Goal: Task Accomplishment & Management: Manage account settings

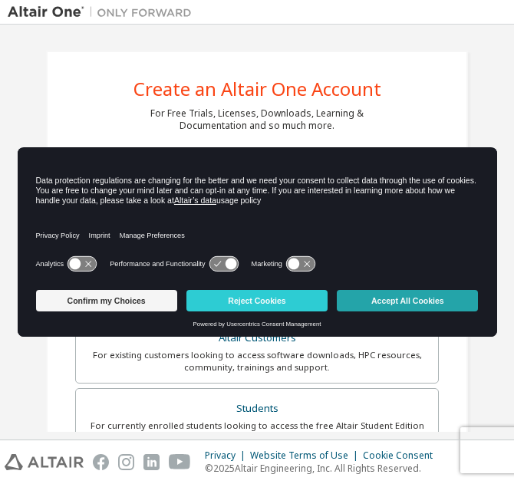
click at [378, 294] on button "Accept All Cookies" at bounding box center [407, 300] width 141 height 21
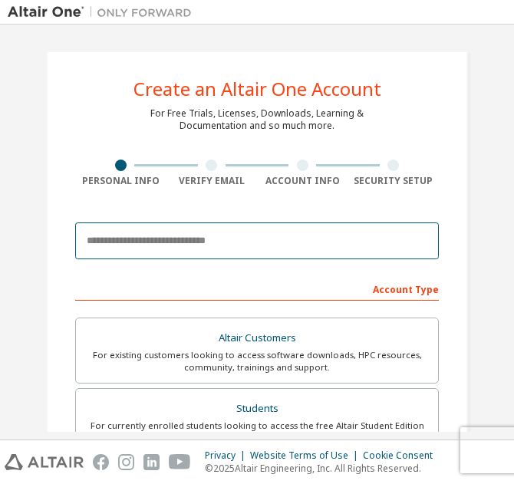
click at [153, 243] on input "email" at bounding box center [257, 241] width 364 height 37
type input "**********"
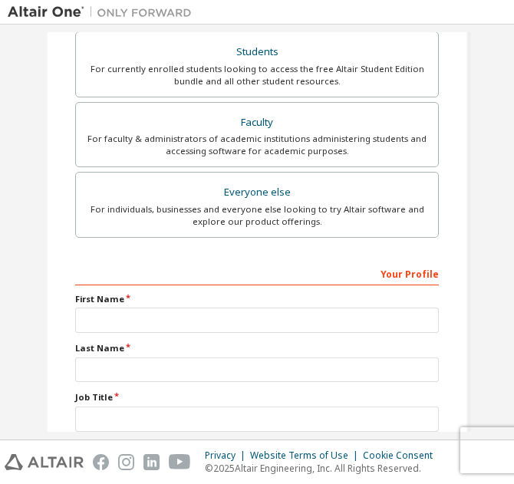
scroll to position [213, 0]
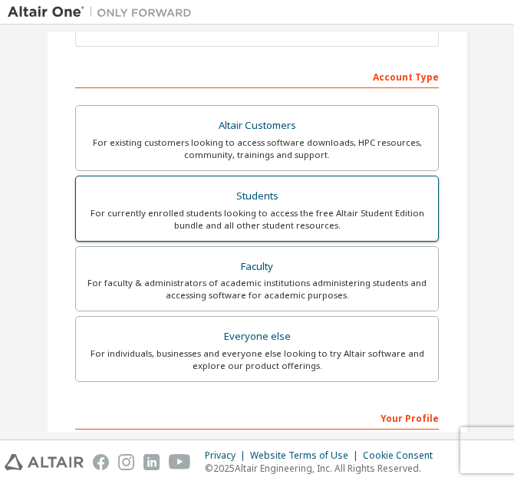
click at [265, 217] on div "For currently enrolled students looking to access the free Altair Student Editi…" at bounding box center [257, 219] width 344 height 25
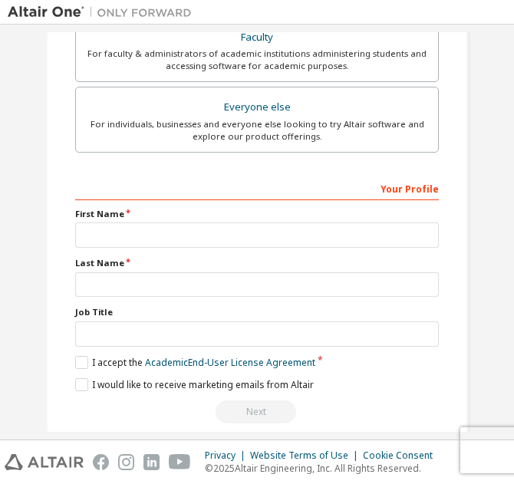
scroll to position [463, 0]
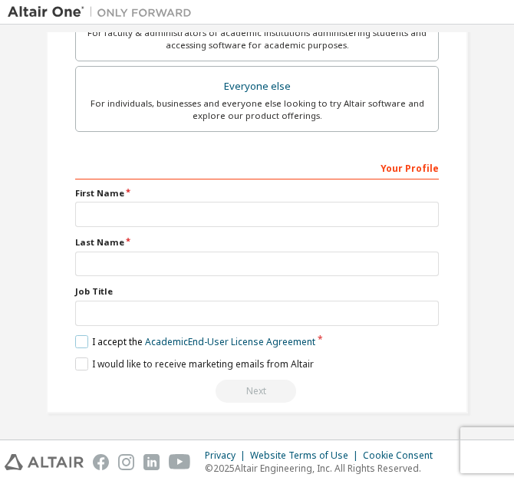
click at [81, 342] on label "I accept the Academic End-User License Agreement" at bounding box center [195, 341] width 240 height 13
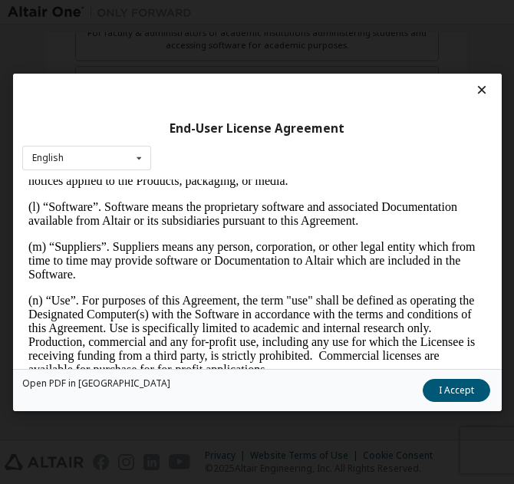
scroll to position [1120, 0]
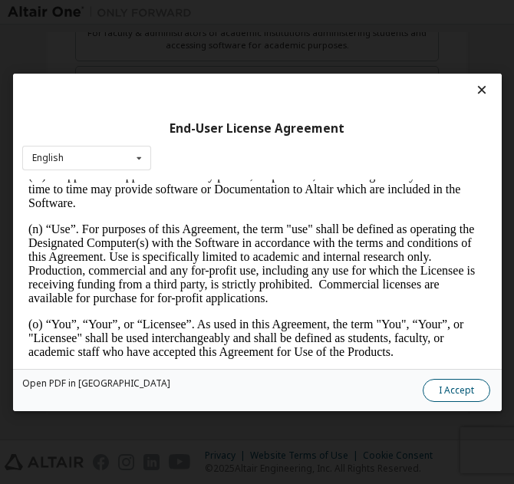
click at [457, 385] on button "I Accept" at bounding box center [456, 389] width 68 height 23
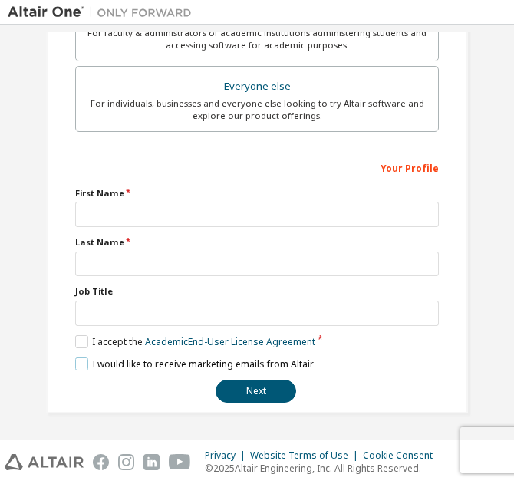
click at [82, 362] on label "I would like to receive marketing emails from Altair" at bounding box center [194, 364] width 239 height 13
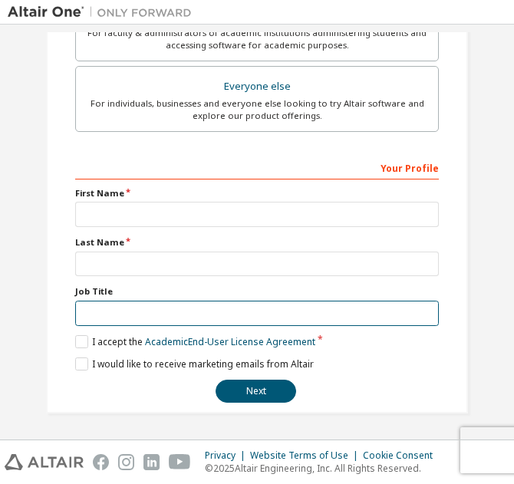
click at [96, 313] on input "text" at bounding box center [257, 313] width 364 height 25
type input "*******"
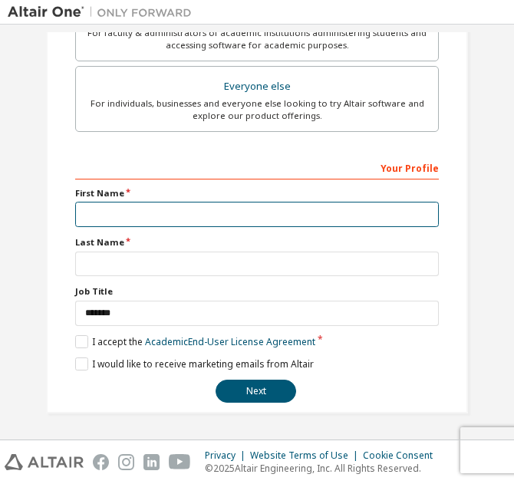
click at [134, 218] on input "text" at bounding box center [257, 214] width 364 height 25
type input "**********"
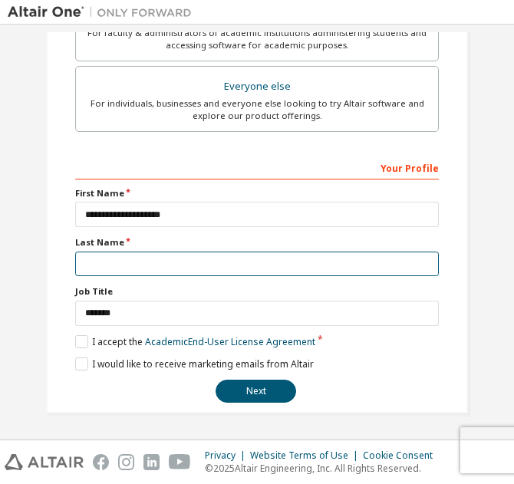
click at [130, 271] on input "text" at bounding box center [257, 264] width 364 height 25
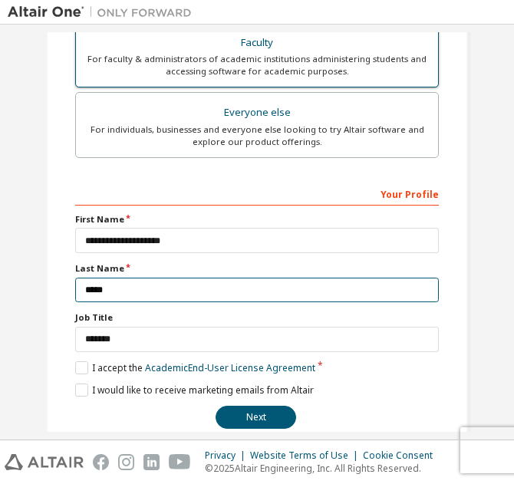
scroll to position [463, 0]
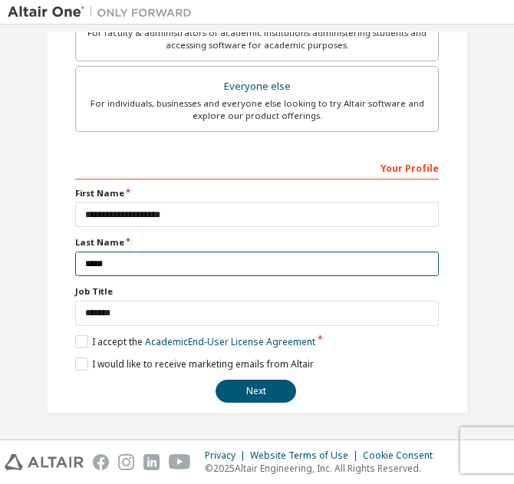
type input "*****"
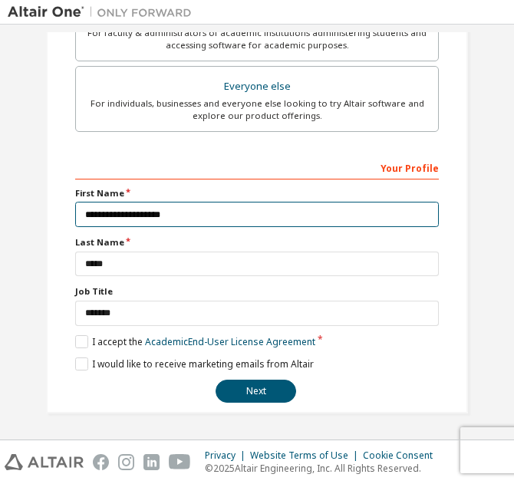
click at [206, 216] on input "**********" at bounding box center [257, 214] width 364 height 25
type input "********"
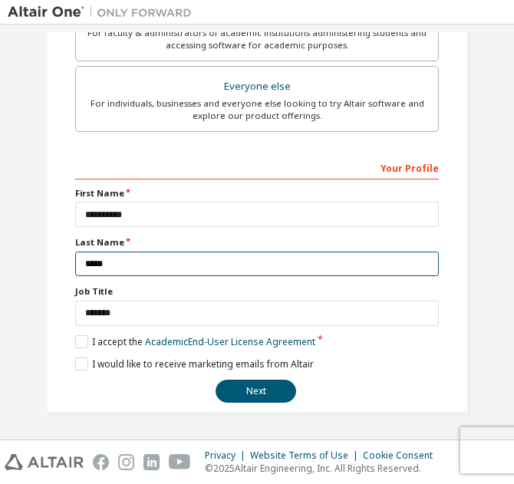
click at [157, 267] on input "*****" at bounding box center [257, 264] width 364 height 25
type input "*"
type input "*****"
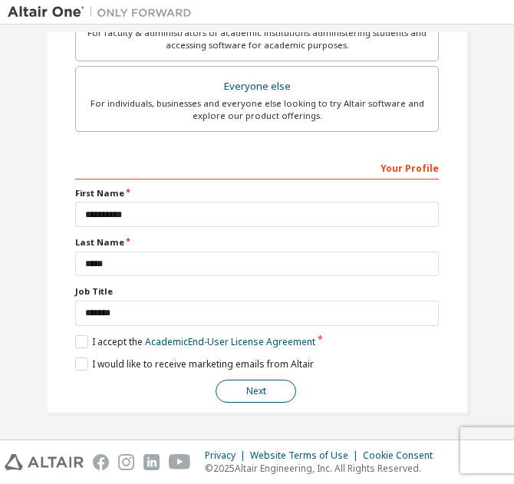
click at [242, 388] on button "Next" at bounding box center [256, 391] width 81 height 23
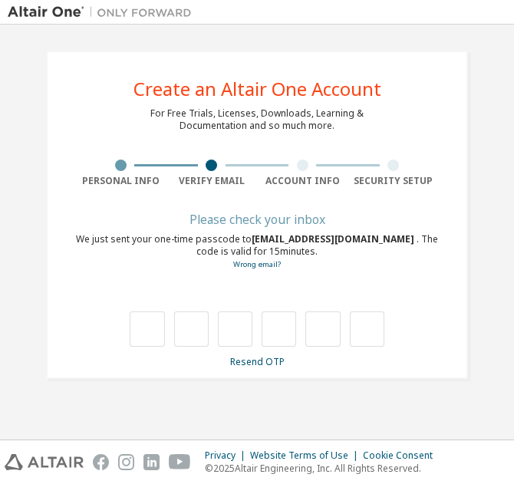
type input "*"
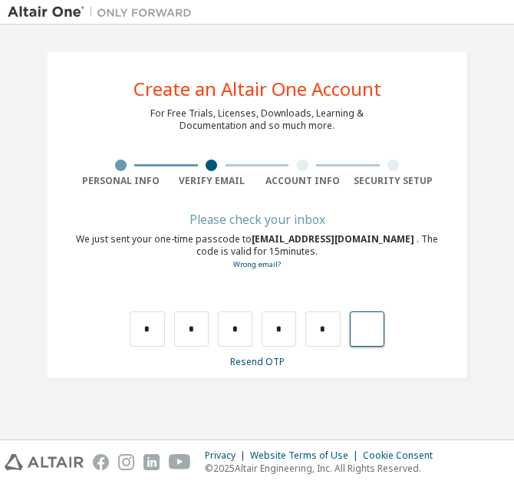
type input "*"
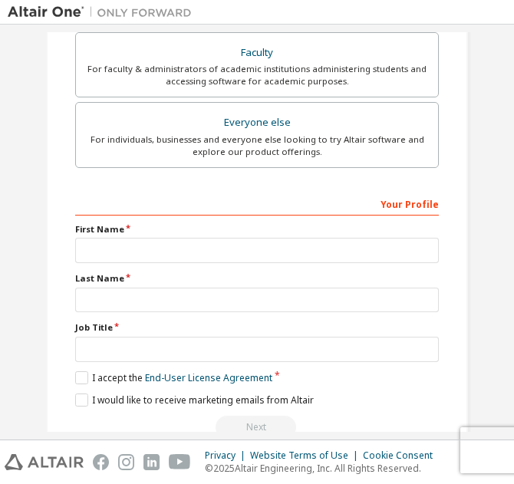
scroll to position [463, 0]
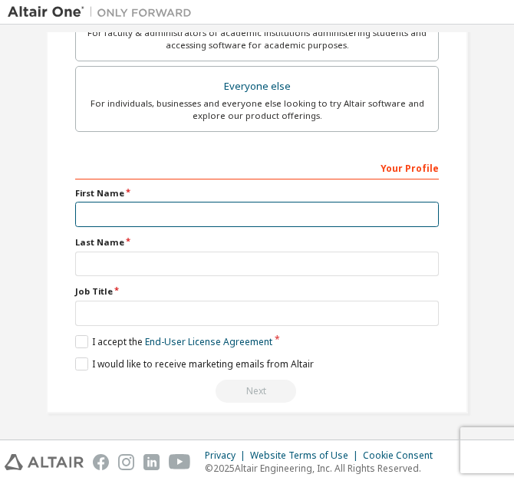
click at [157, 213] on input "text" at bounding box center [257, 214] width 364 height 25
type input "********"
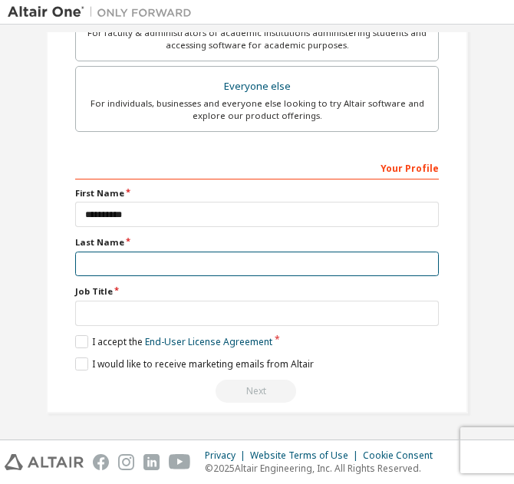
click at [147, 259] on input "text" at bounding box center [257, 264] width 364 height 25
type input "*****"
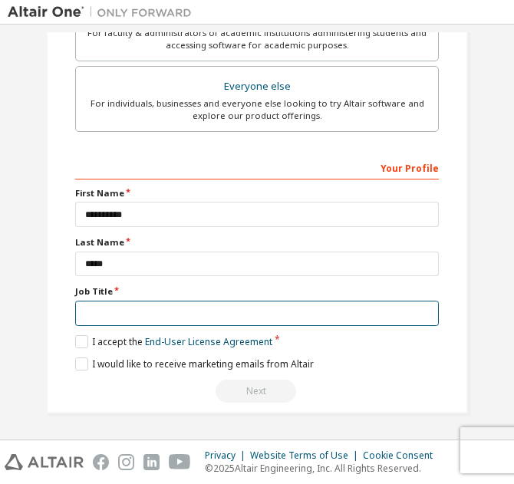
drag, startPoint x: 159, startPoint y: 277, endPoint x: 186, endPoint y: 300, distance: 36.0
click at [186, 301] on input "text" at bounding box center [257, 313] width 364 height 25
type input "*******"
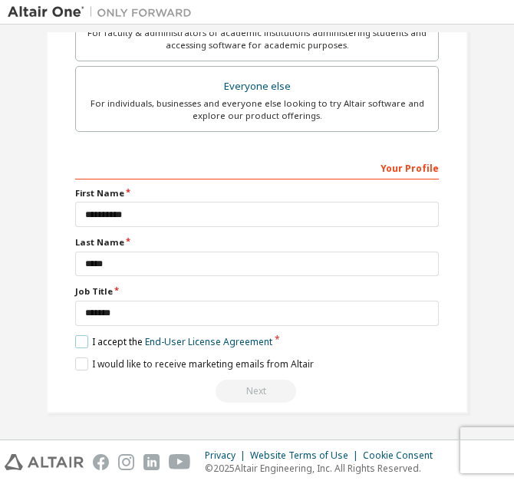
click at [81, 339] on label "I accept the End-User License Agreement" at bounding box center [173, 341] width 197 height 13
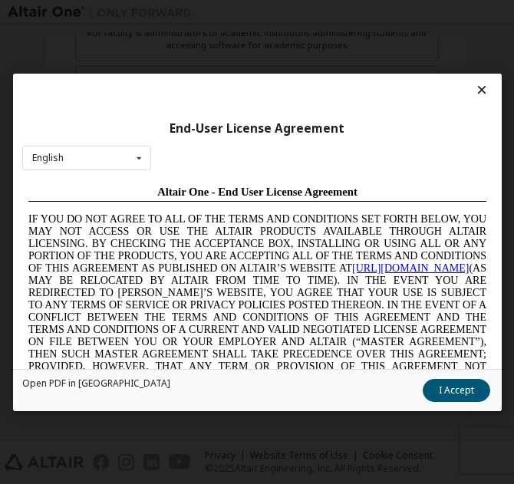
scroll to position [0, 0]
click at [449, 385] on button "I Accept" at bounding box center [456, 389] width 68 height 23
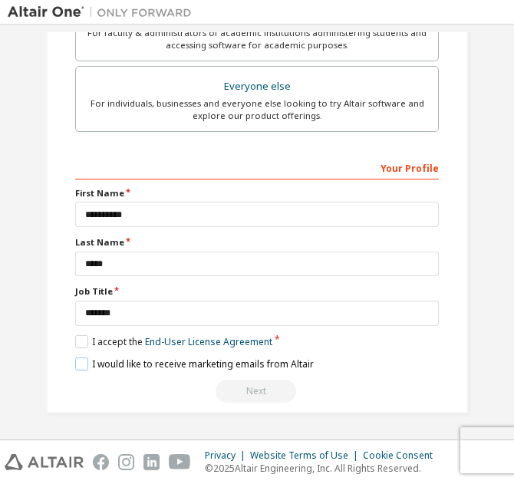
click at [75, 362] on label "I would like to receive marketing emails from Altair" at bounding box center [194, 364] width 239 height 13
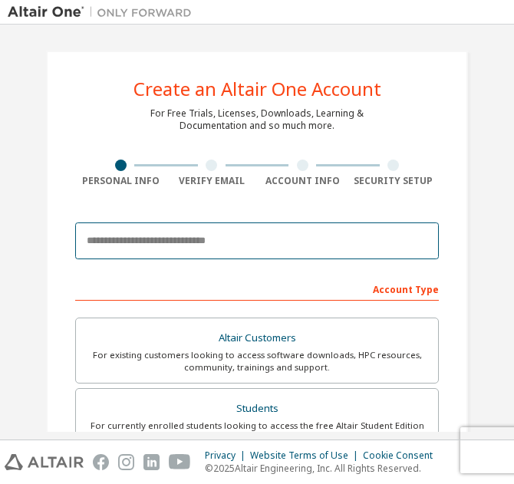
click at [176, 241] on input "email" at bounding box center [257, 241] width 364 height 37
type input "**********"
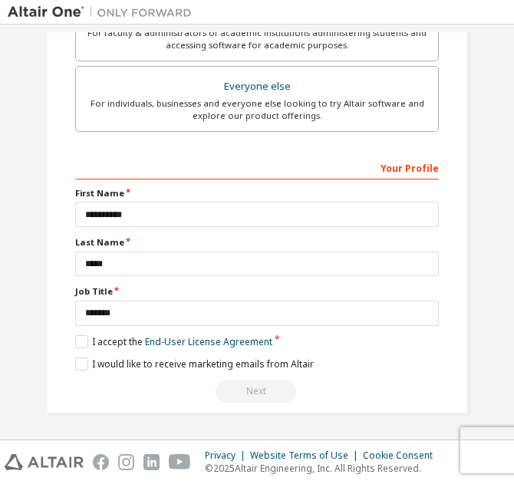
scroll to position [511, 0]
click at [250, 388] on div "Next" at bounding box center [257, 391] width 364 height 23
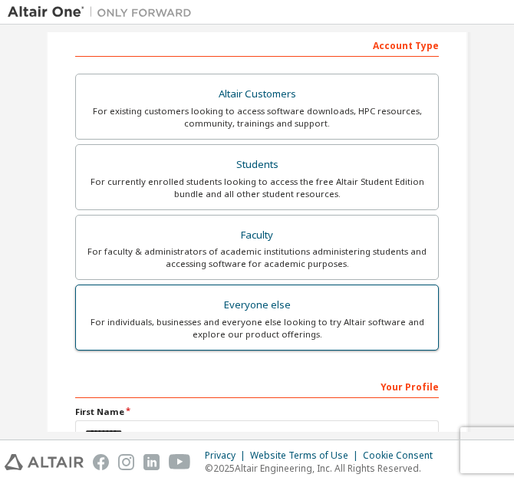
scroll to position [292, 0]
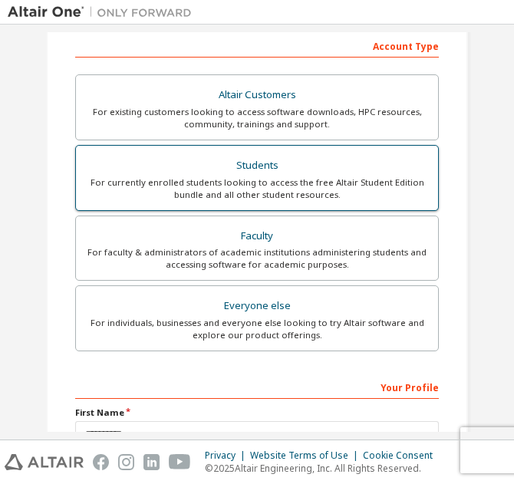
click at [285, 175] on div "Students" at bounding box center [257, 165] width 344 height 21
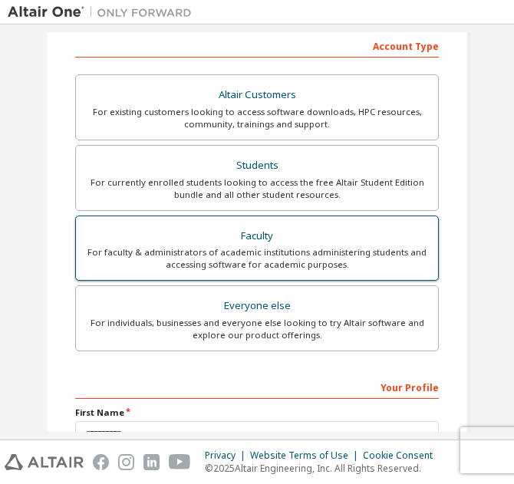
scroll to position [511, 0]
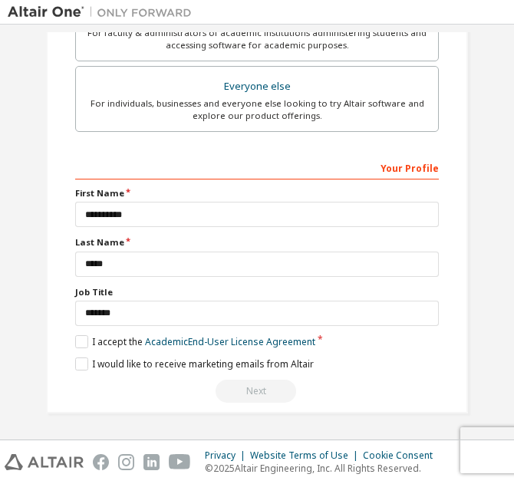
click at [257, 385] on div "Next" at bounding box center [257, 391] width 364 height 23
click at [77, 336] on label "I accept the Academic End-User License Agreement" at bounding box center [195, 341] width 240 height 13
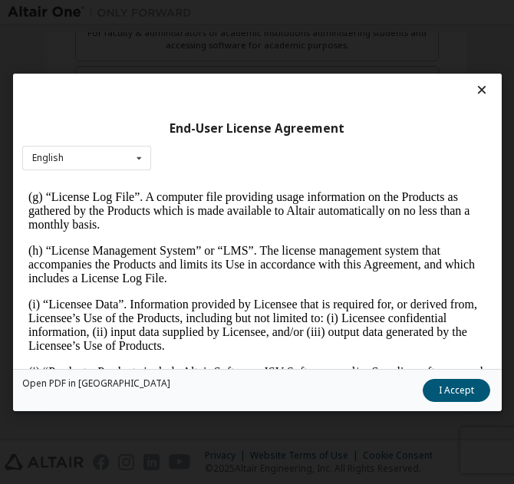
scroll to position [917, 0]
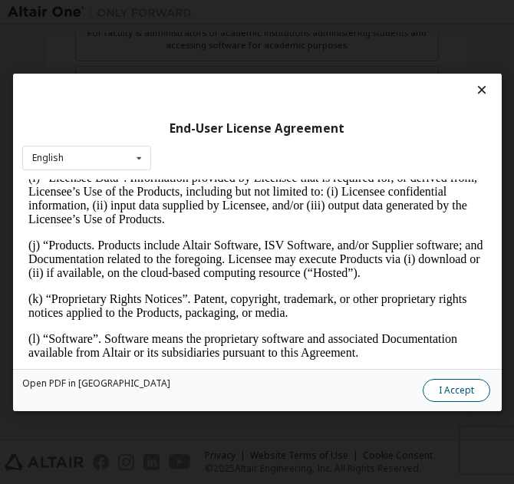
click at [466, 388] on button "I Accept" at bounding box center [456, 389] width 68 height 23
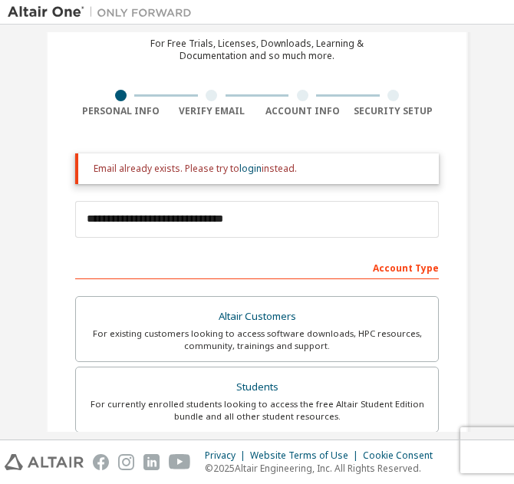
scroll to position [511, 0]
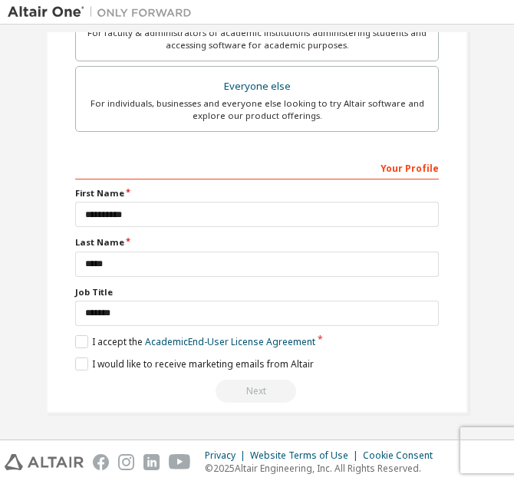
click at [247, 391] on div "Next" at bounding box center [257, 391] width 364 height 23
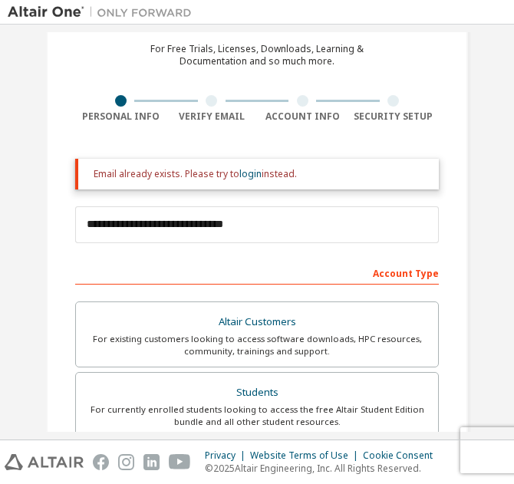
scroll to position [61, 0]
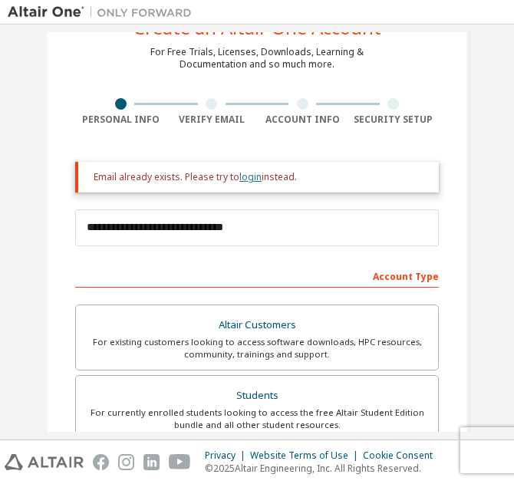
click at [248, 173] on link "login" at bounding box center [250, 176] width 22 height 13
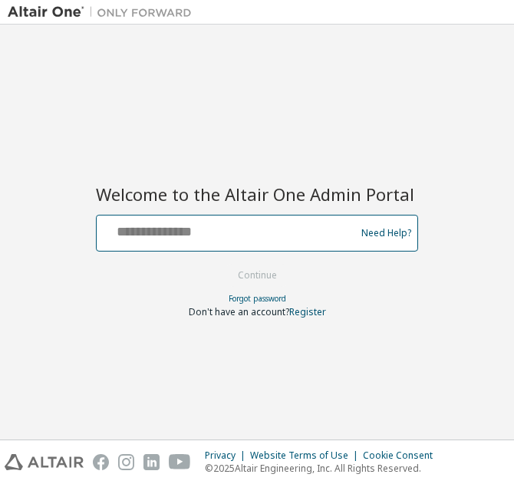
click at [181, 231] on input "text" at bounding box center [228, 230] width 251 height 22
type input "**********"
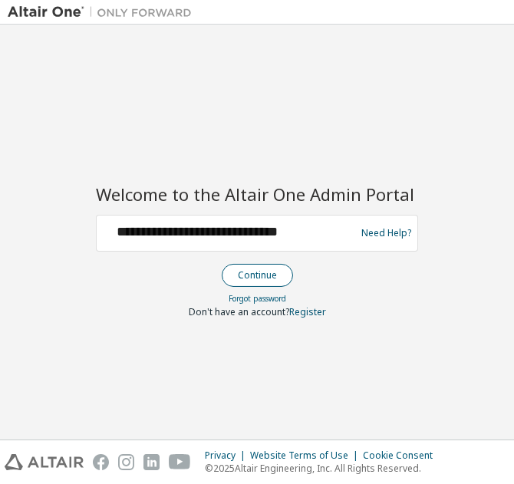
click at [255, 279] on button "Continue" at bounding box center [257, 275] width 71 height 23
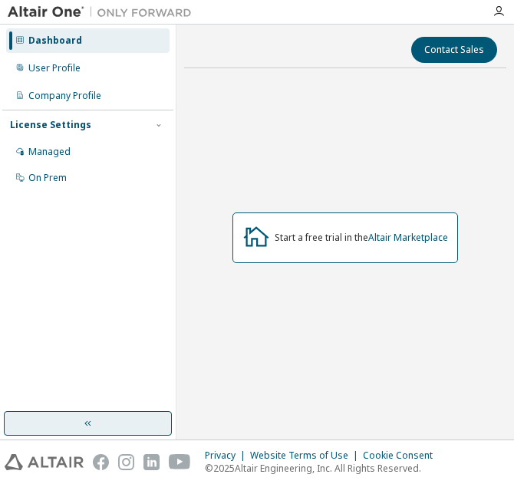
click at [87, 425] on icon "button" at bounding box center [87, 423] width 6 height 5
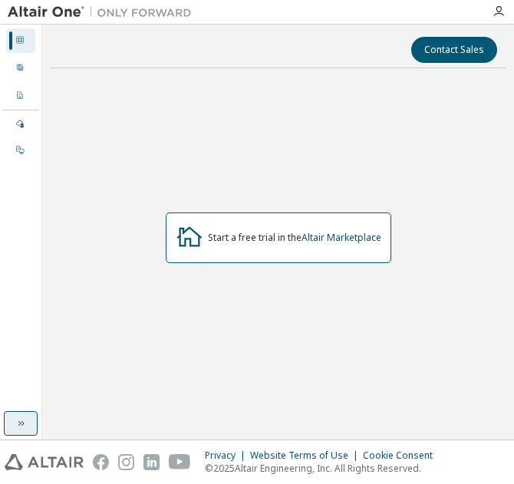
click at [18, 422] on icon "button" at bounding box center [21, 423] width 12 height 12
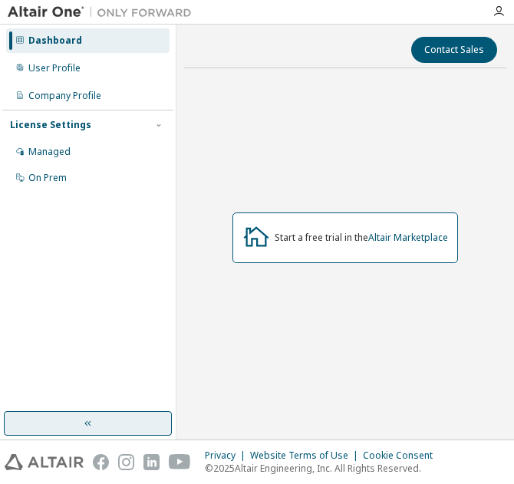
click at [54, 44] on div "Dashboard" at bounding box center [55, 41] width 54 height 12
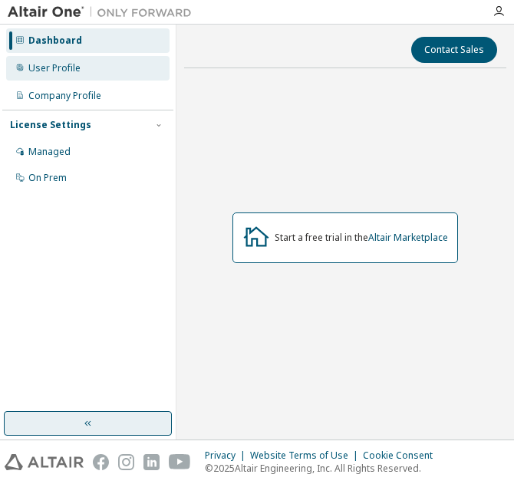
click at [61, 63] on div "User Profile" at bounding box center [54, 68] width 52 height 12
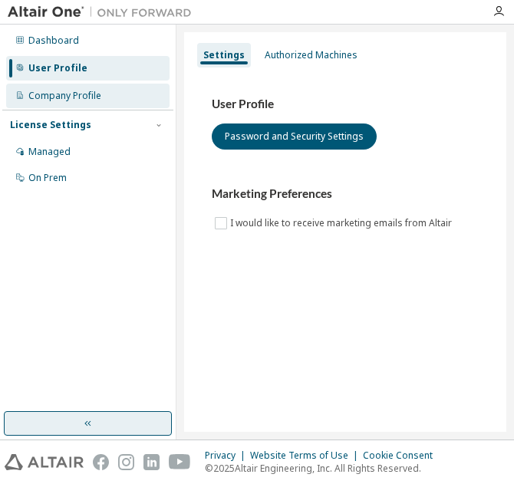
click at [57, 91] on div "Company Profile" at bounding box center [64, 96] width 73 height 12
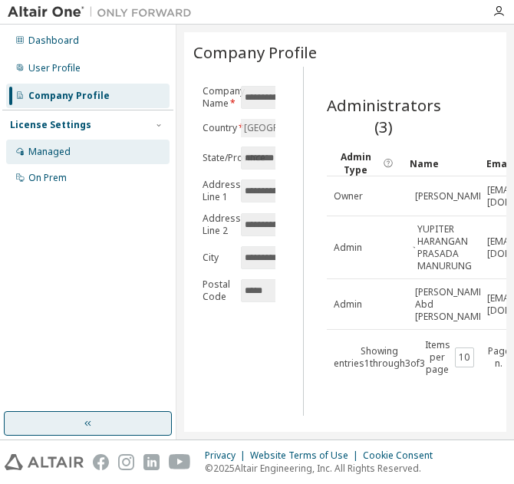
click at [56, 150] on div "Managed" at bounding box center [49, 152] width 42 height 12
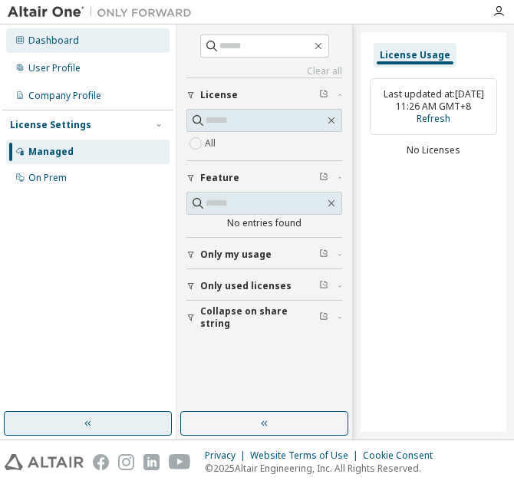
click at [81, 38] on div "Dashboard" at bounding box center [87, 40] width 163 height 25
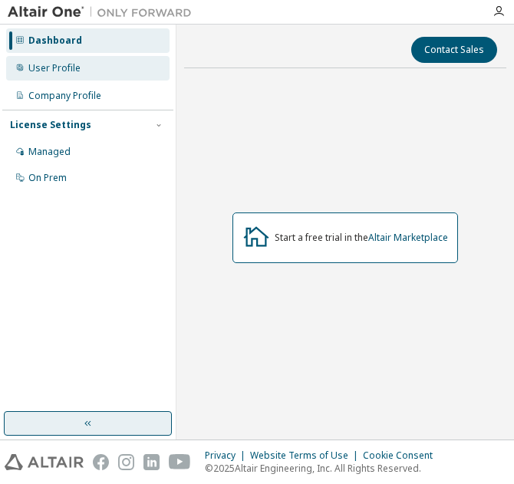
click at [85, 64] on div "User Profile" at bounding box center [87, 68] width 163 height 25
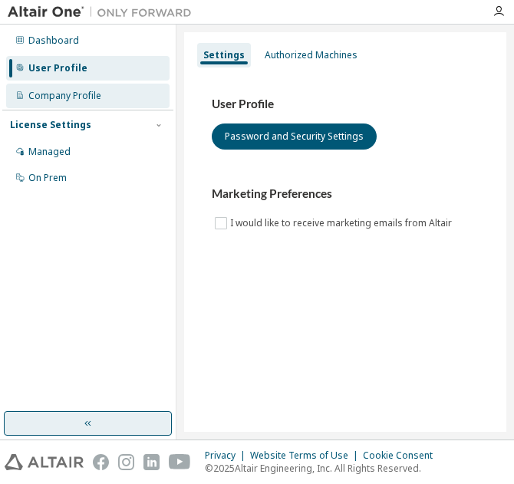
click at [68, 91] on div "Company Profile" at bounding box center [64, 96] width 73 height 12
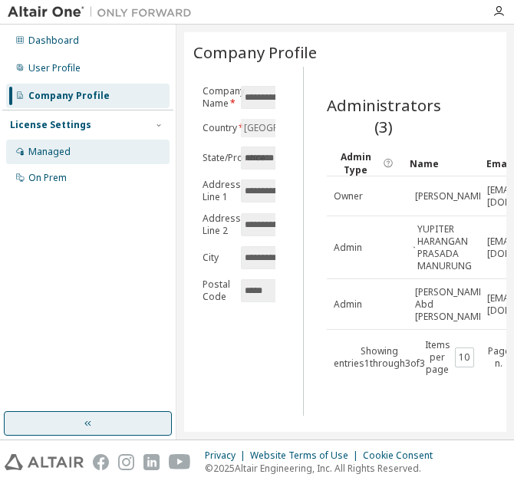
click at [64, 150] on div "Managed" at bounding box center [49, 152] width 42 height 12
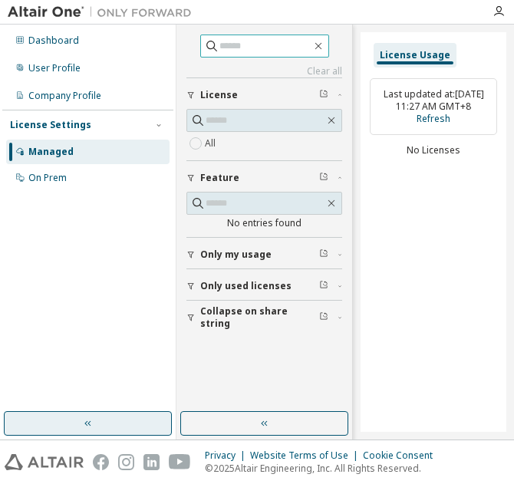
click at [230, 46] on input "text" at bounding box center [265, 45] width 92 height 15
type input "*******"
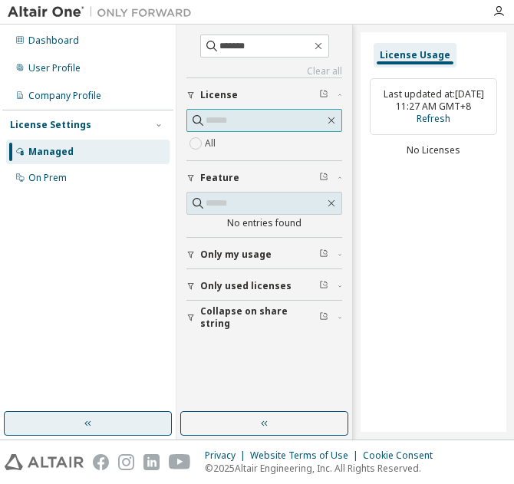
click at [229, 117] on input "text" at bounding box center [265, 120] width 119 height 15
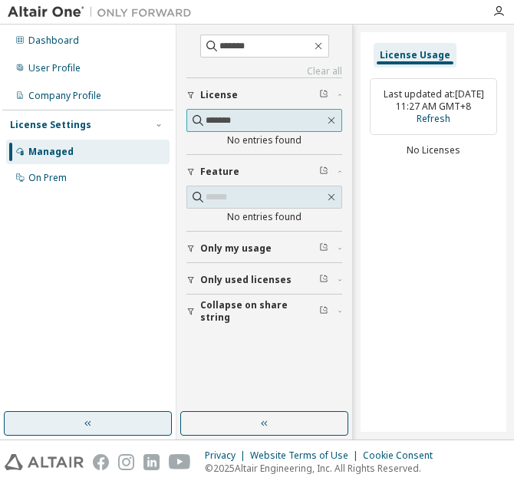
type input "*******"
click at [331, 118] on icon "button" at bounding box center [331, 120] width 12 height 12
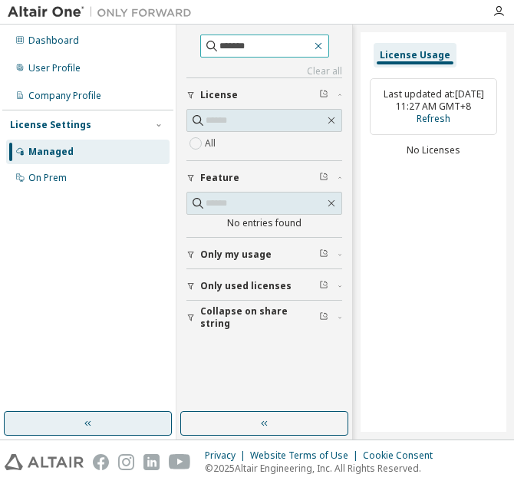
click at [325, 47] on icon "button" at bounding box center [318, 46] width 12 height 12
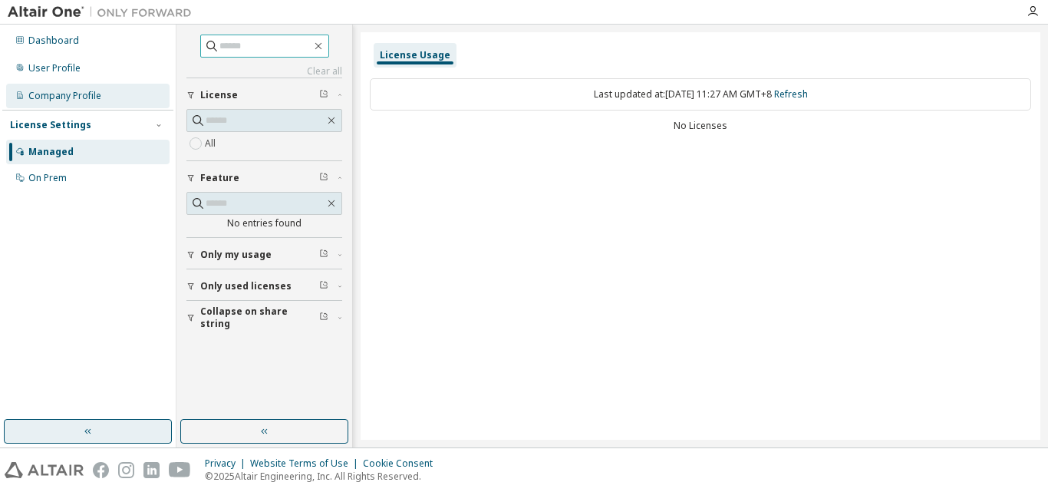
click at [92, 97] on div "Company Profile" at bounding box center [64, 96] width 73 height 12
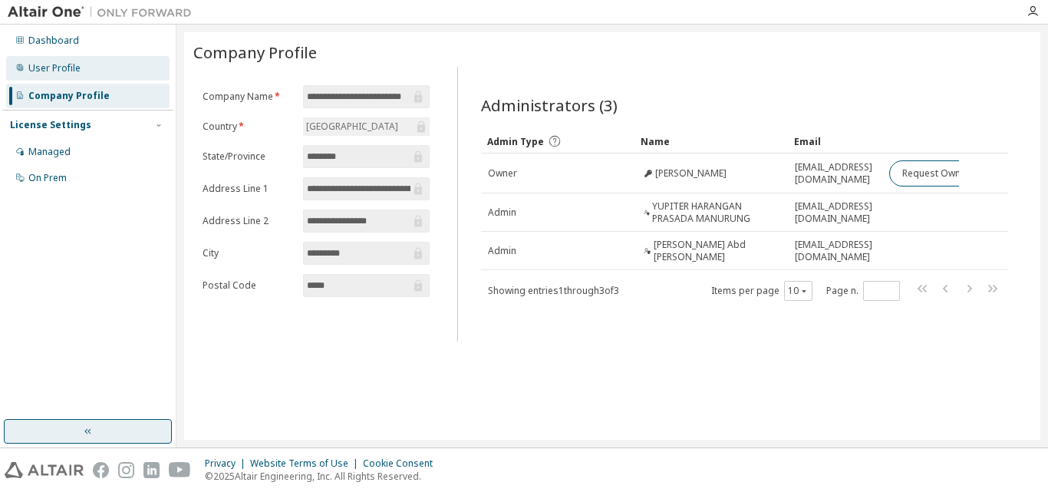
click at [90, 68] on div "User Profile" at bounding box center [87, 68] width 163 height 25
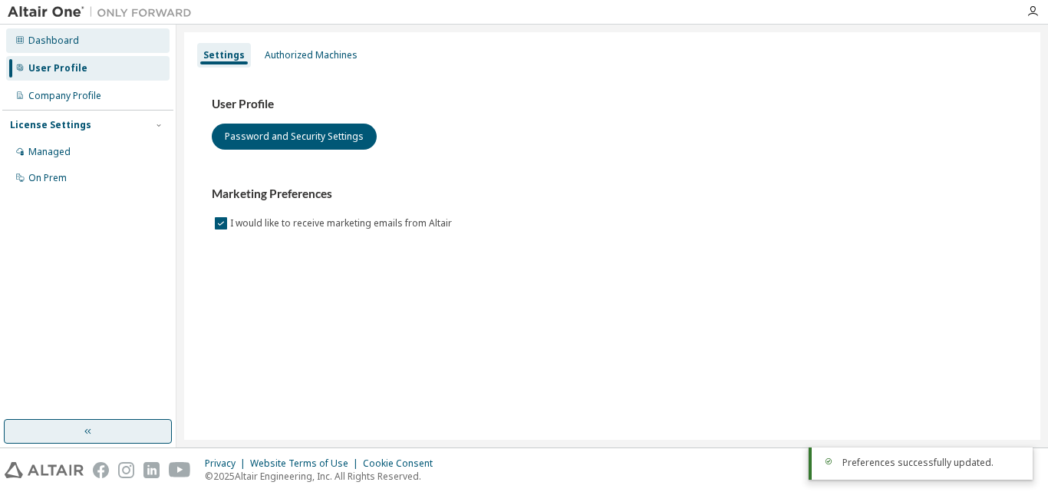
click at [93, 51] on div "Dashboard" at bounding box center [87, 40] width 163 height 25
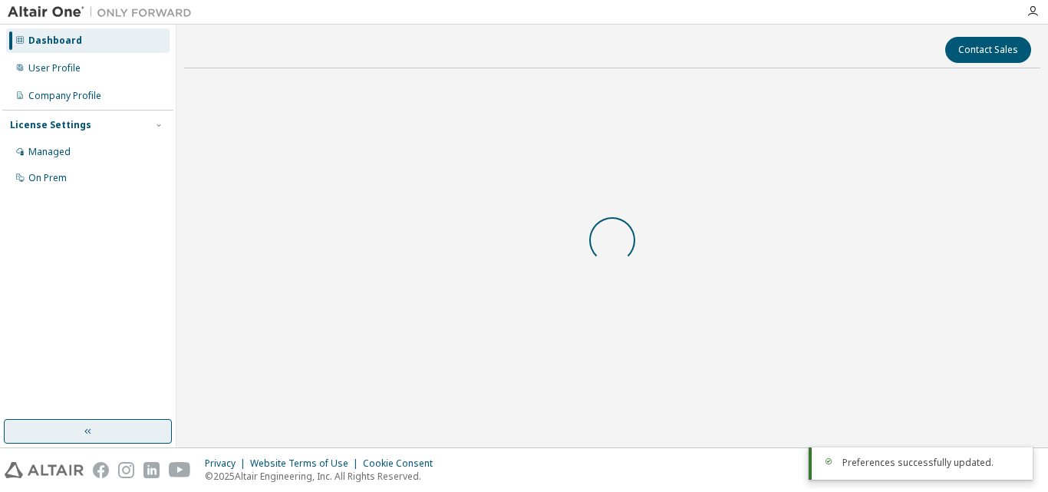
click at [93, 51] on div "Dashboard" at bounding box center [87, 40] width 163 height 25
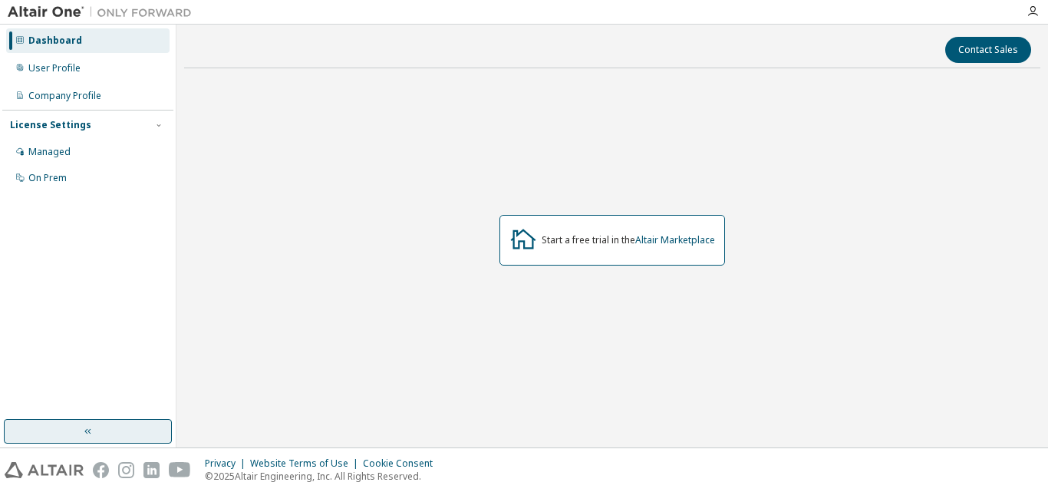
click at [83, 424] on button "button" at bounding box center [88, 431] width 168 height 25
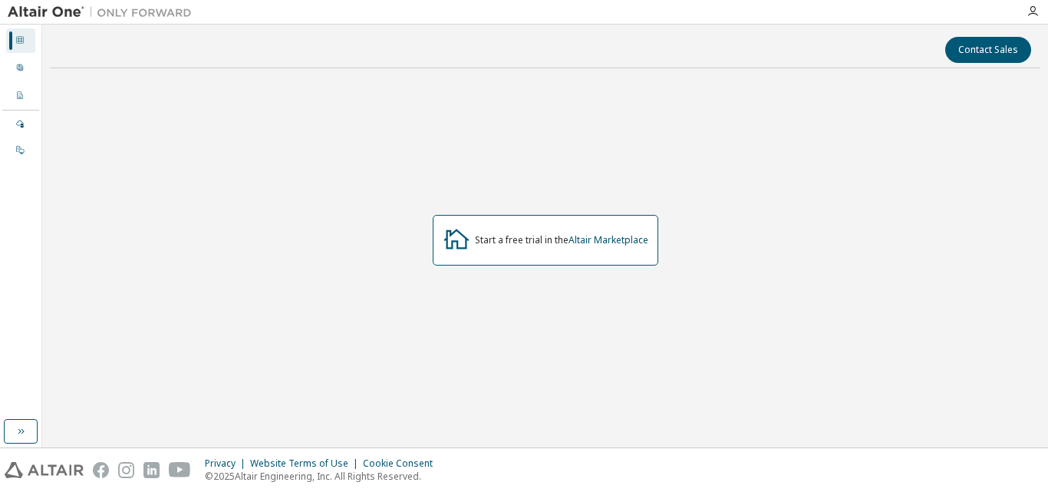
click at [41, 10] on img at bounding box center [104, 12] width 192 height 15
click at [17, 41] on icon at bounding box center [19, 39] width 9 height 9
click at [16, 73] on div at bounding box center [19, 68] width 9 height 12
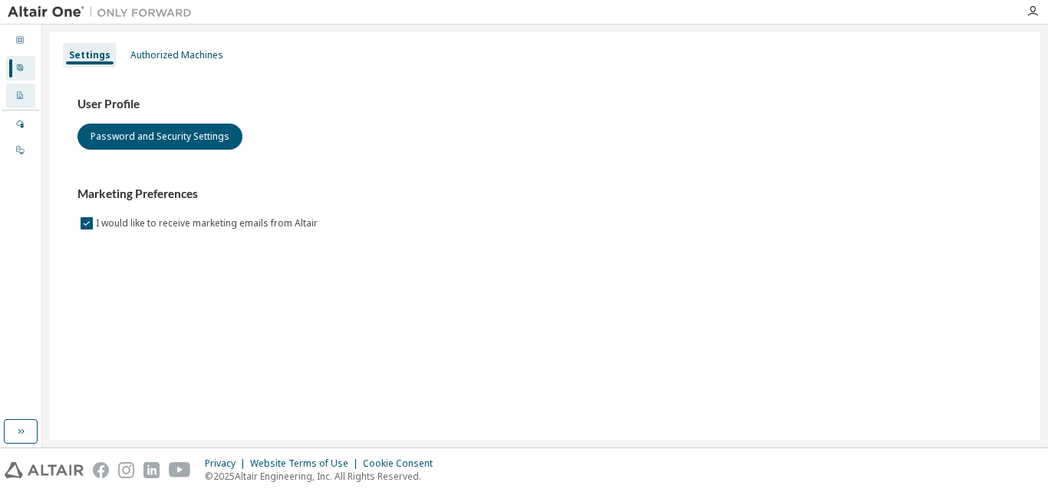
click at [22, 99] on icon at bounding box center [19, 95] width 9 height 9
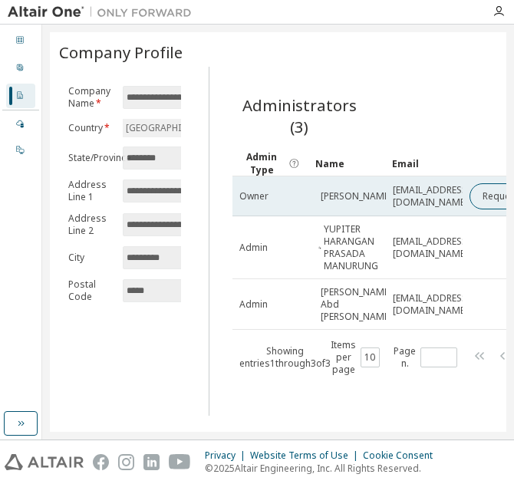
scroll to position [0, 34]
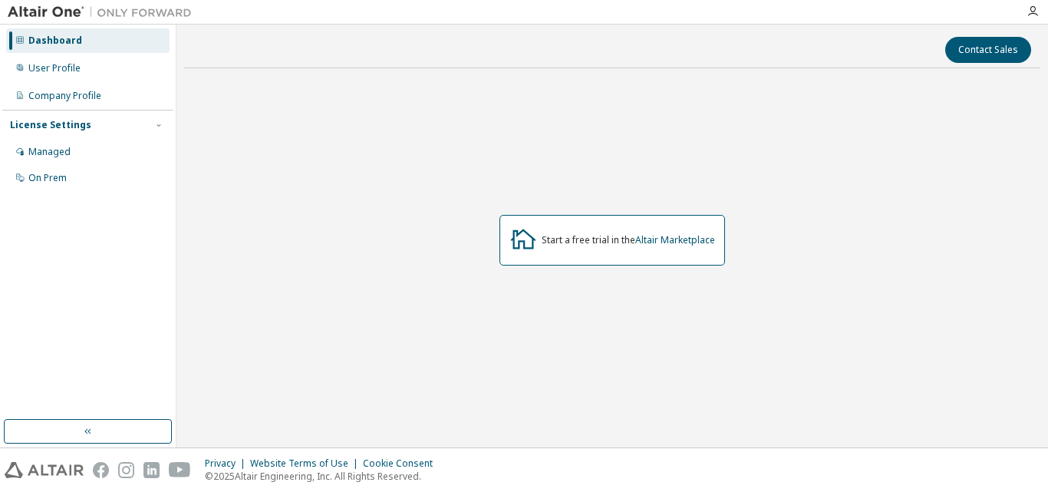
click at [135, 55] on div "Dashboard User Profile Company Profile License Settings Managed On Prem" at bounding box center [87, 109] width 171 height 165
click at [68, 71] on div "User Profile" at bounding box center [54, 68] width 52 height 12
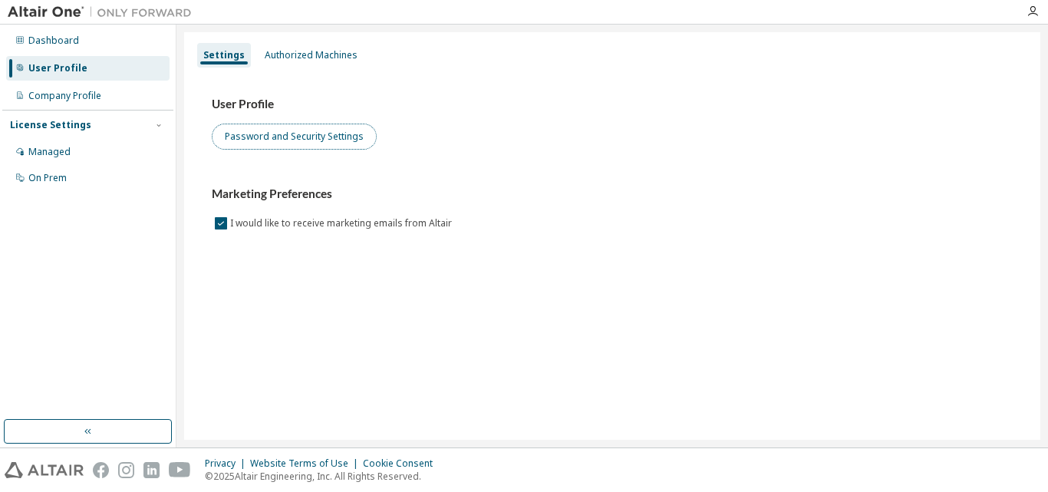
click at [305, 138] on button "Password and Security Settings" at bounding box center [294, 137] width 165 height 26
